Goal: Task Accomplishment & Management: Use online tool/utility

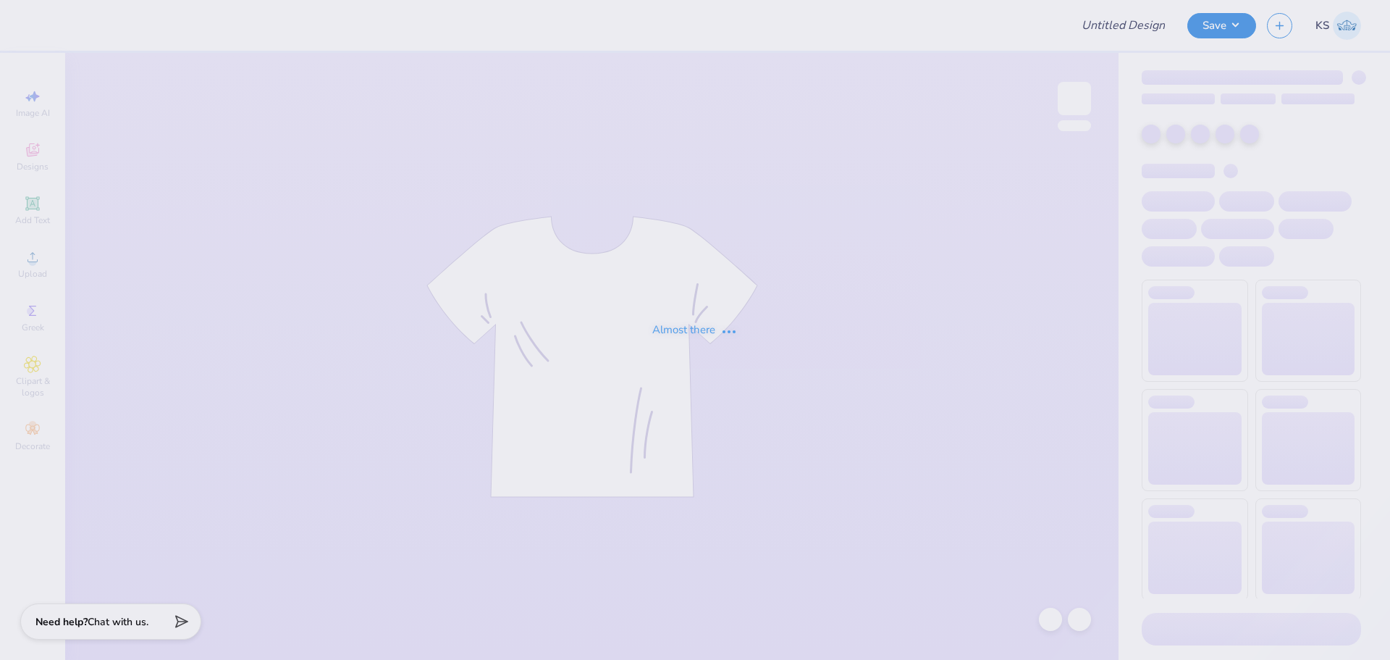
type input "FPS239476"
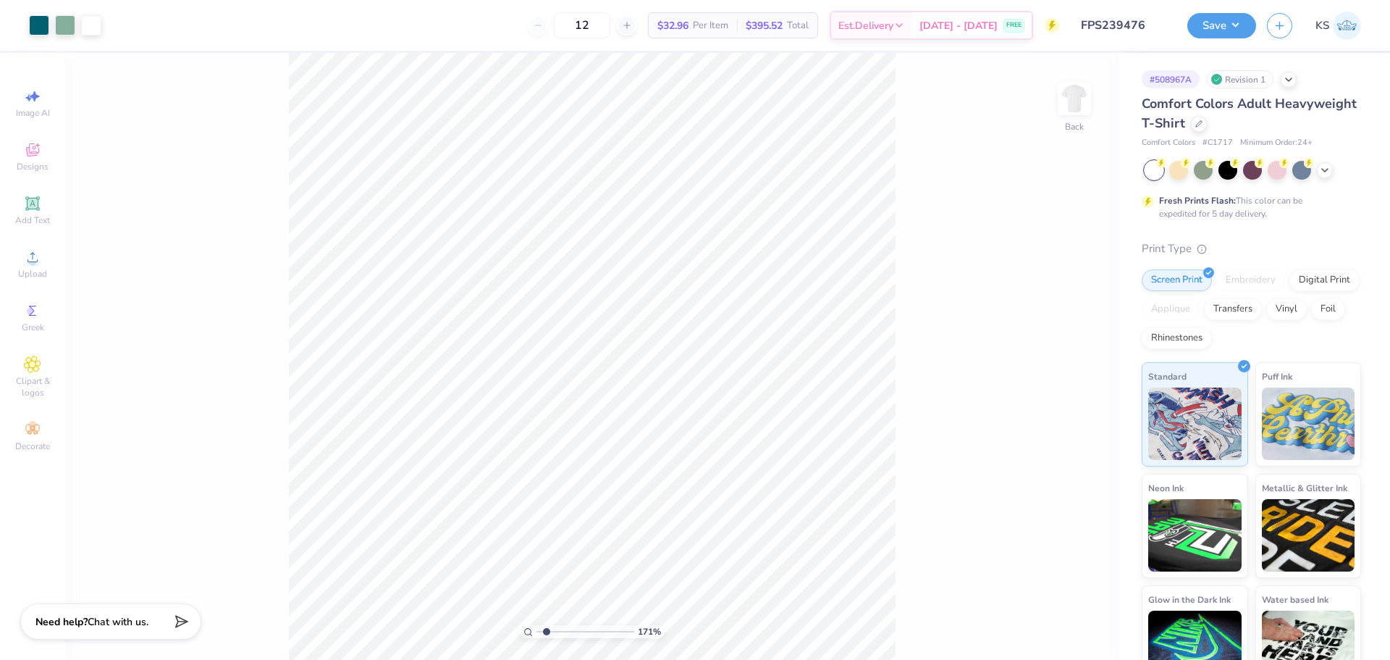
type input "1"
drag, startPoint x: 555, startPoint y: 631, endPoint x: 516, endPoint y: 631, distance: 39.1
click at [537, 631] on input "range" at bounding box center [586, 631] width 98 height 13
click at [1221, 28] on button "Save" at bounding box center [1222, 23] width 69 height 25
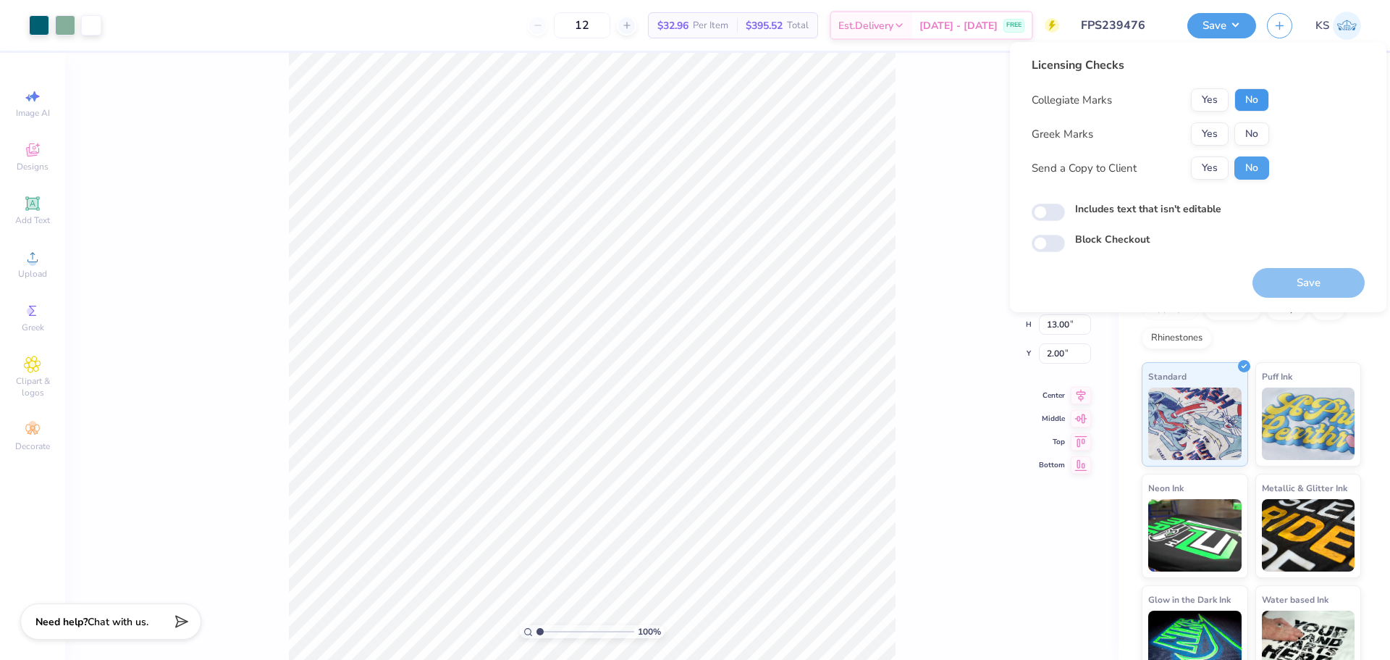
click at [1255, 97] on button "No" at bounding box center [1252, 99] width 35 height 23
click at [1216, 128] on button "Yes" at bounding box center [1210, 133] width 38 height 23
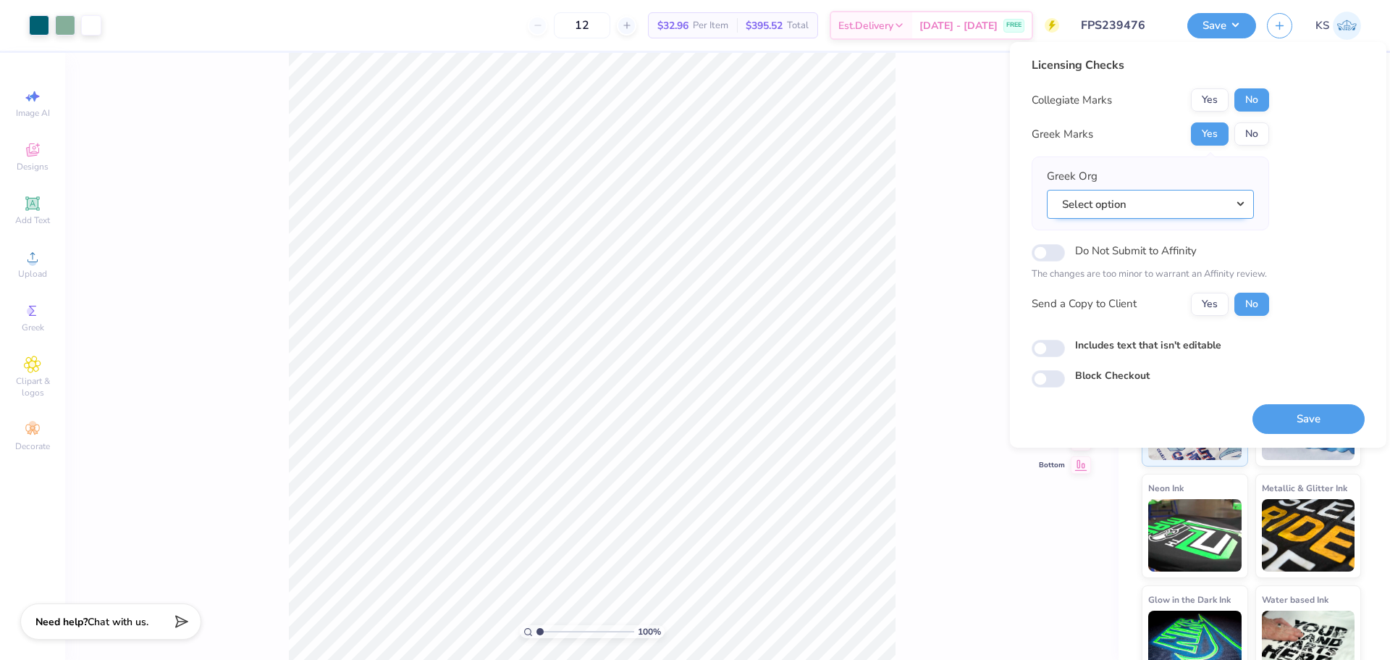
click at [1219, 198] on button "Select option" at bounding box center [1150, 205] width 207 height 30
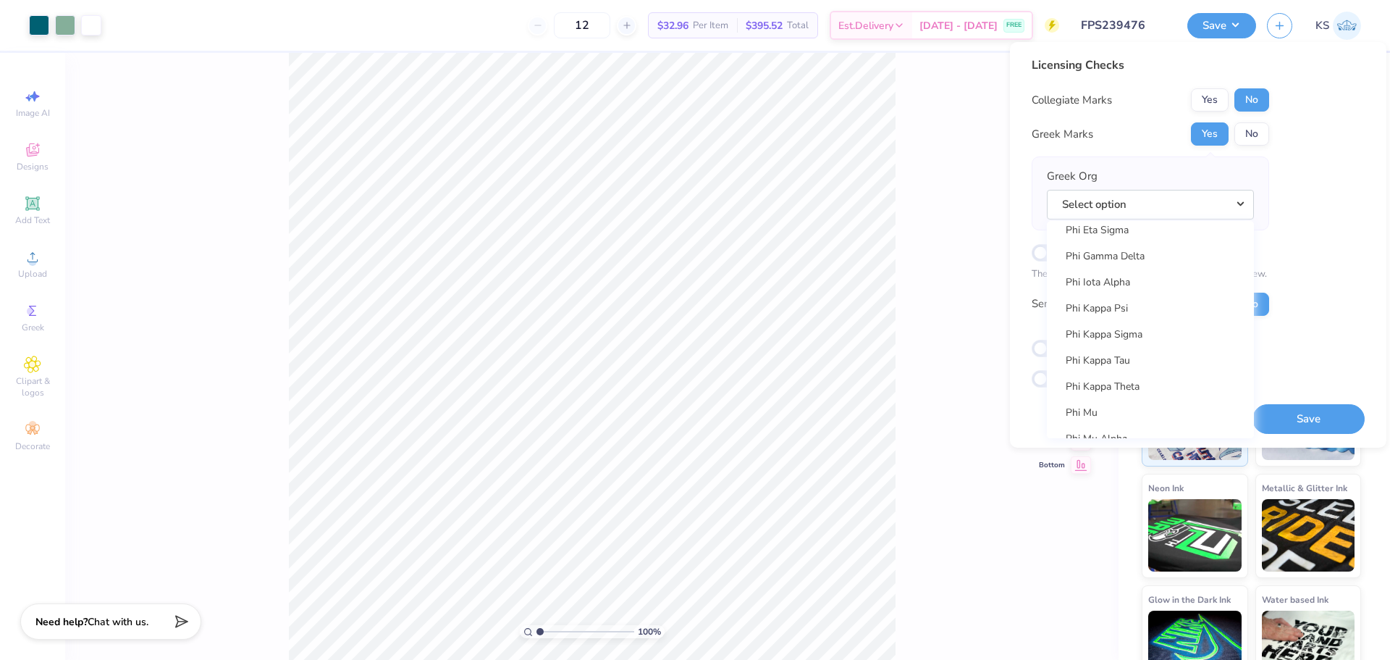
scroll to position [7676, 0]
click at [1187, 300] on link "Phi Kappa Psi" at bounding box center [1151, 305] width 196 height 24
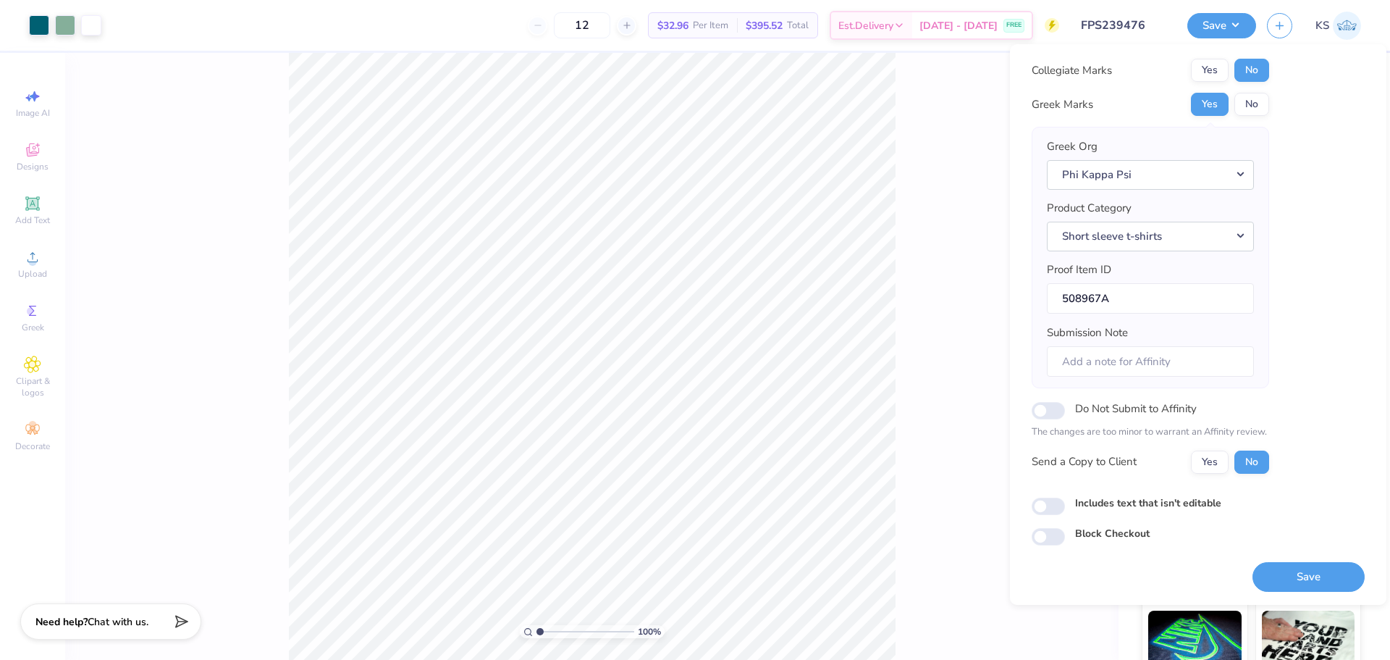
scroll to position [33, 0]
click at [1308, 579] on button "Save" at bounding box center [1309, 576] width 112 height 30
